Goal: Task Accomplishment & Management: Manage account settings

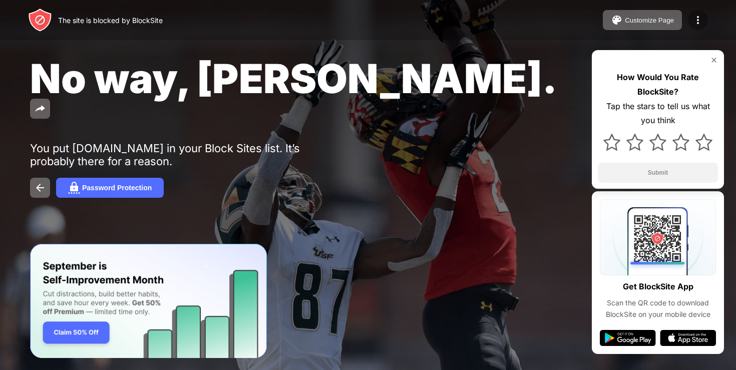
drag, startPoint x: 698, startPoint y: 24, endPoint x: 692, endPoint y: 24, distance: 6.5
click at [699, 24] on img at bounding box center [698, 20] width 12 height 12
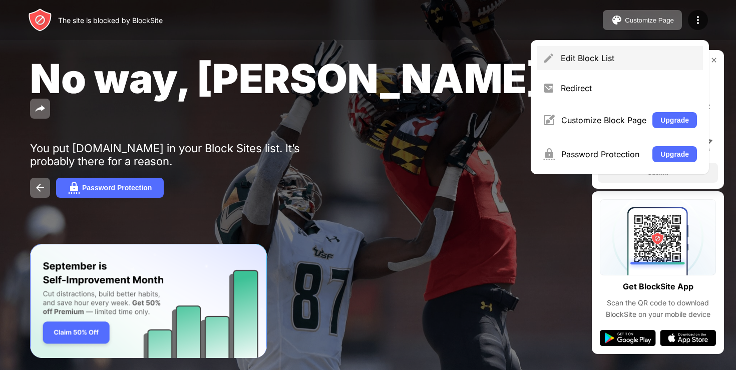
click at [585, 60] on div "Edit Block List" at bounding box center [629, 58] width 136 height 10
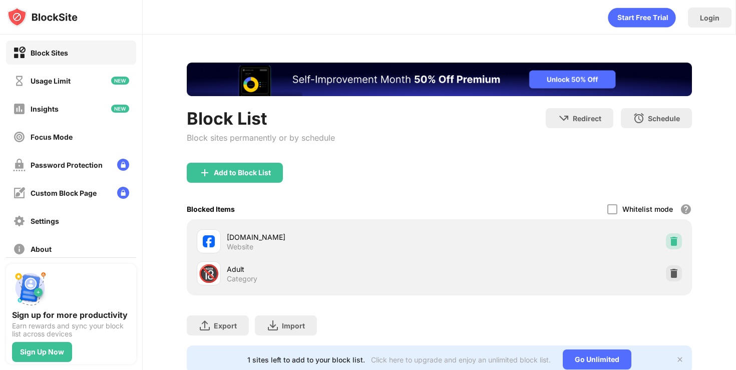
click at [672, 242] on img at bounding box center [674, 241] width 10 height 10
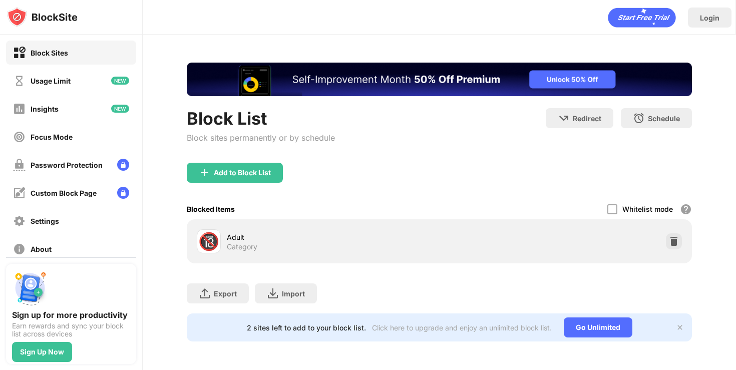
click at [239, 189] on div "Add to Block List" at bounding box center [439, 181] width 505 height 36
click at [239, 176] on div "Add to Block List" at bounding box center [242, 173] width 57 height 8
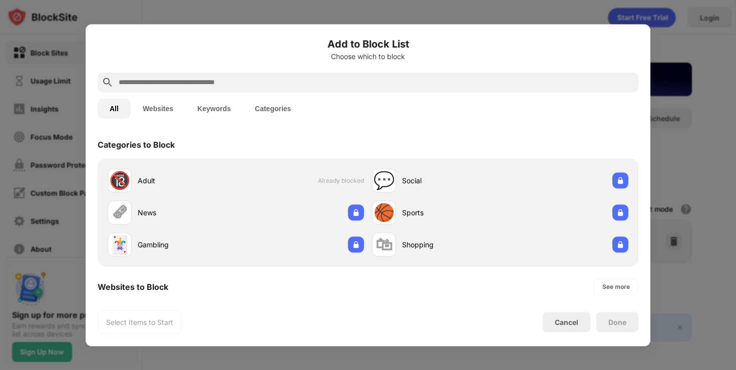
click at [234, 84] on input "text" at bounding box center [376, 82] width 517 height 12
type input "*"
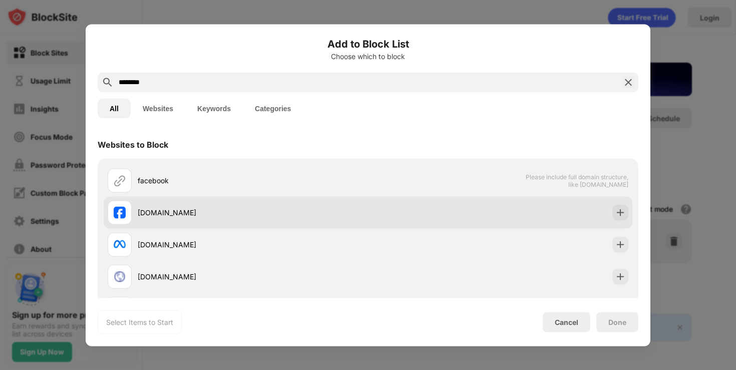
type input "********"
click at [220, 211] on div "[DOMAIN_NAME]" at bounding box center [253, 212] width 230 height 11
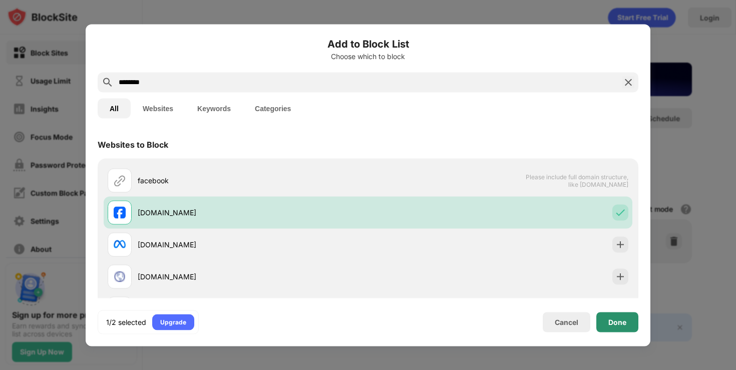
click at [616, 325] on div "Done" at bounding box center [617, 322] width 18 height 8
